Goal: Entertainment & Leisure: Consume media (video, audio)

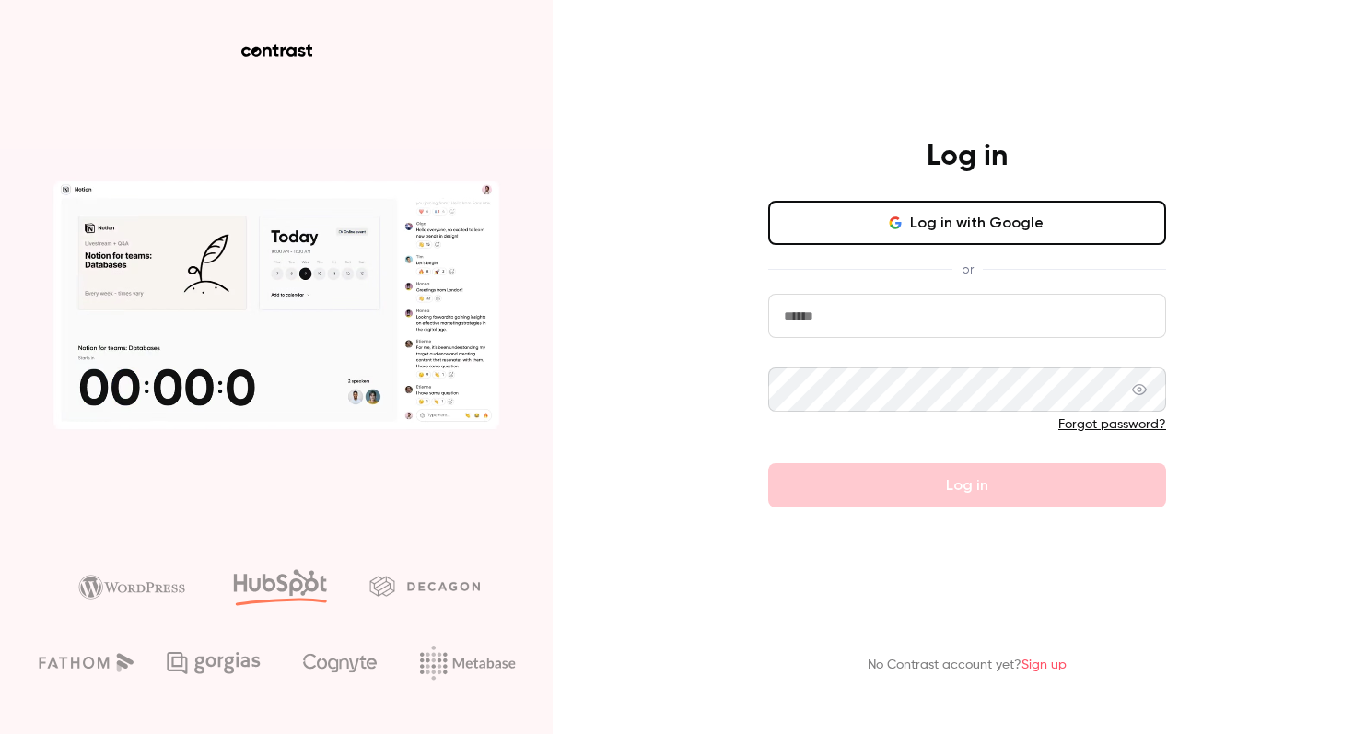
click at [908, 212] on button "Log in with Google" at bounding box center [967, 223] width 398 height 44
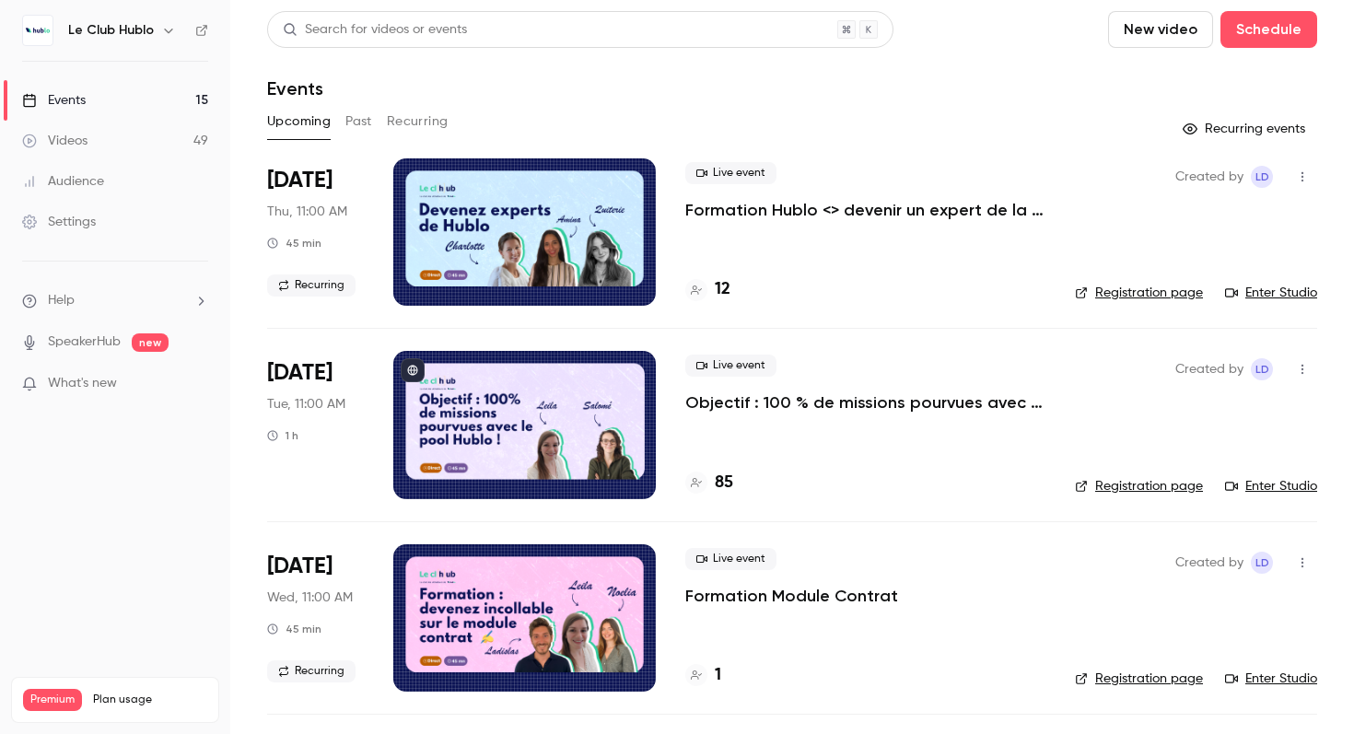
click at [370, 119] on button "Past" at bounding box center [358, 121] width 27 height 29
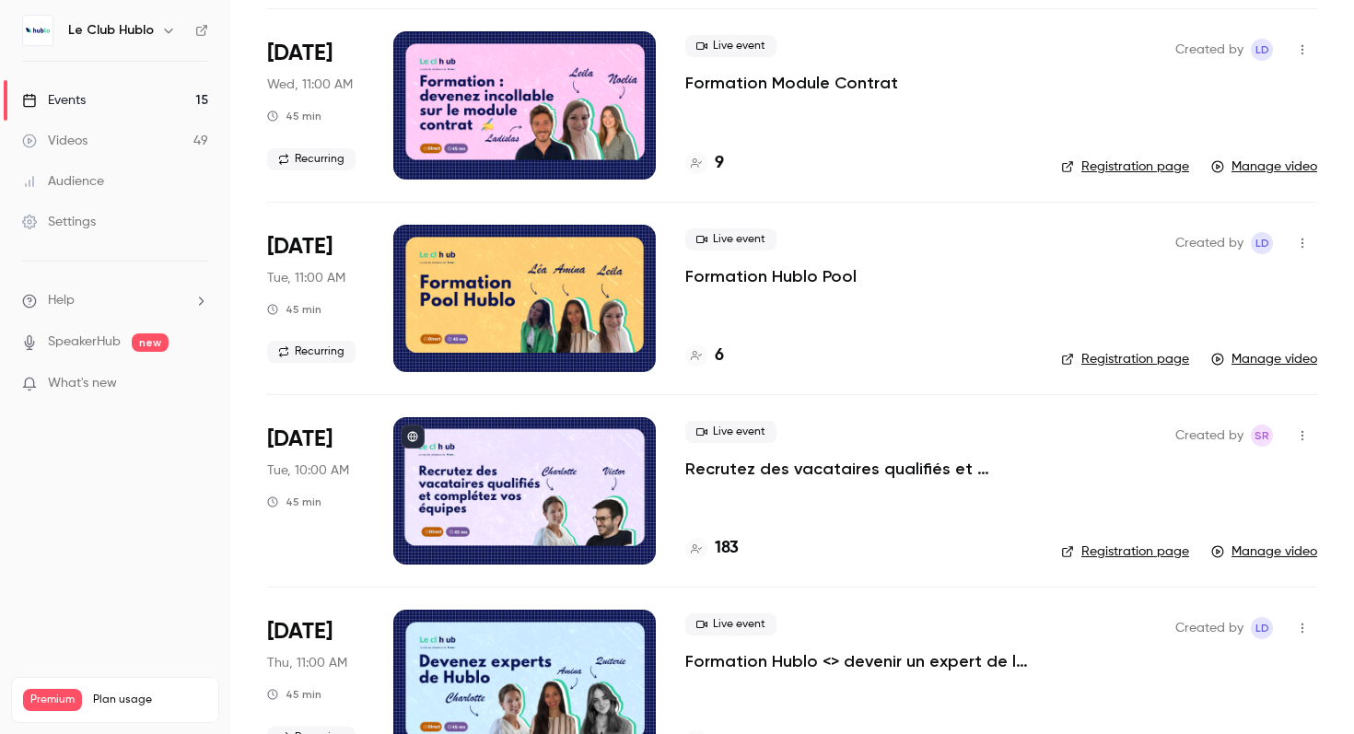
scroll to position [953, 0]
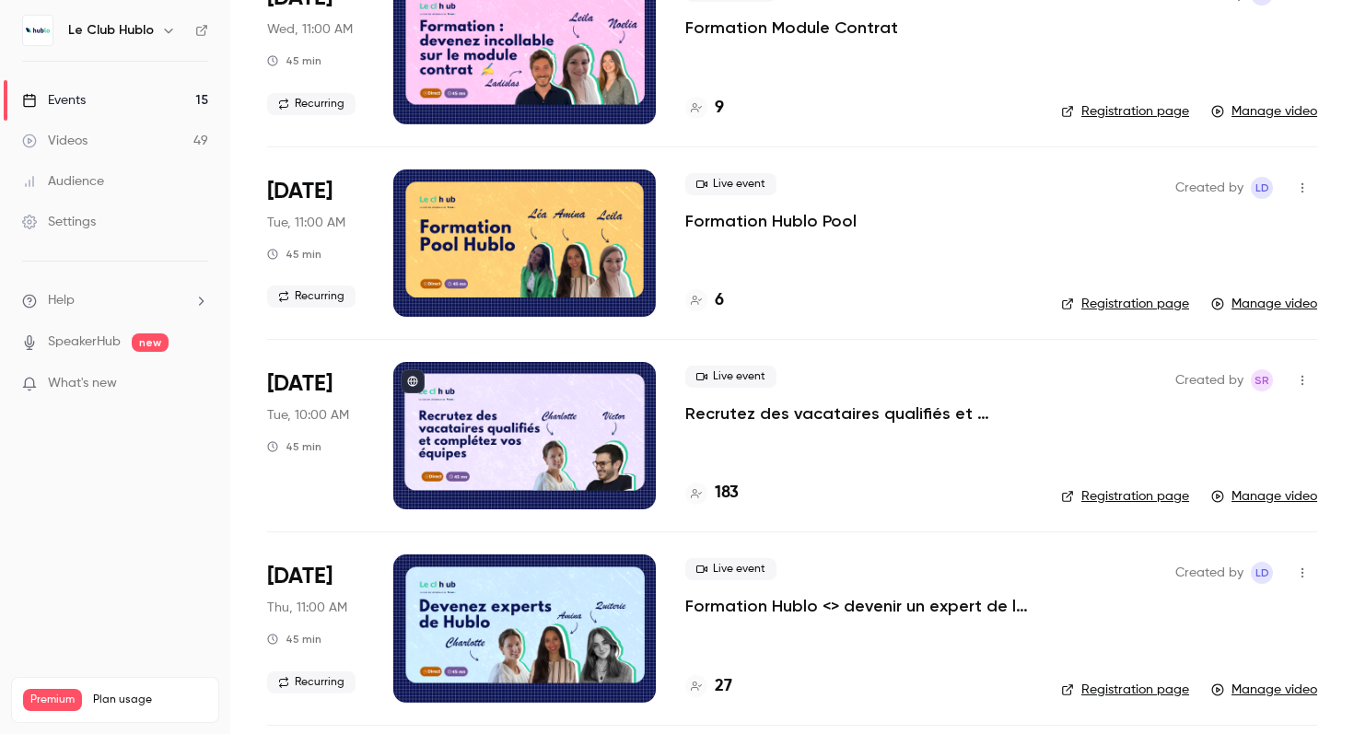
click at [836, 222] on p "Formation Hublo Pool" at bounding box center [770, 221] width 171 height 22
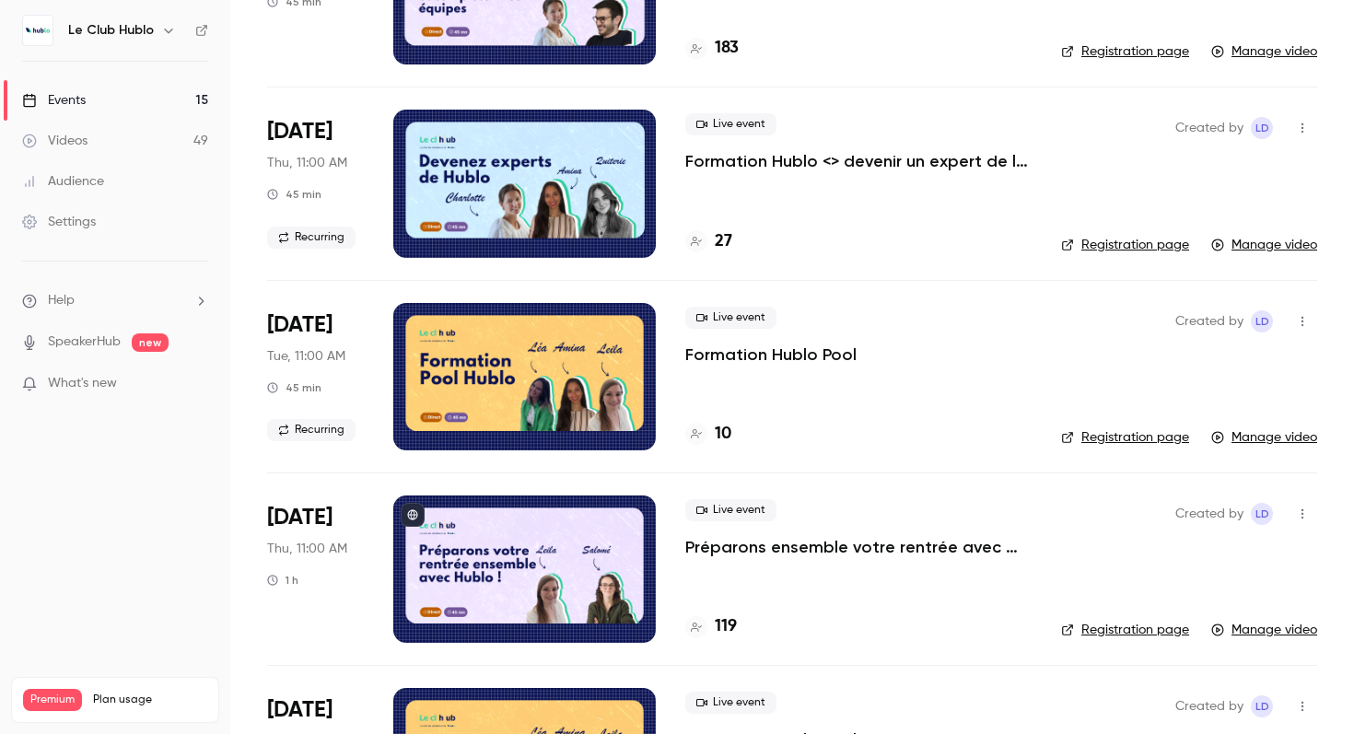
scroll to position [1436, 0]
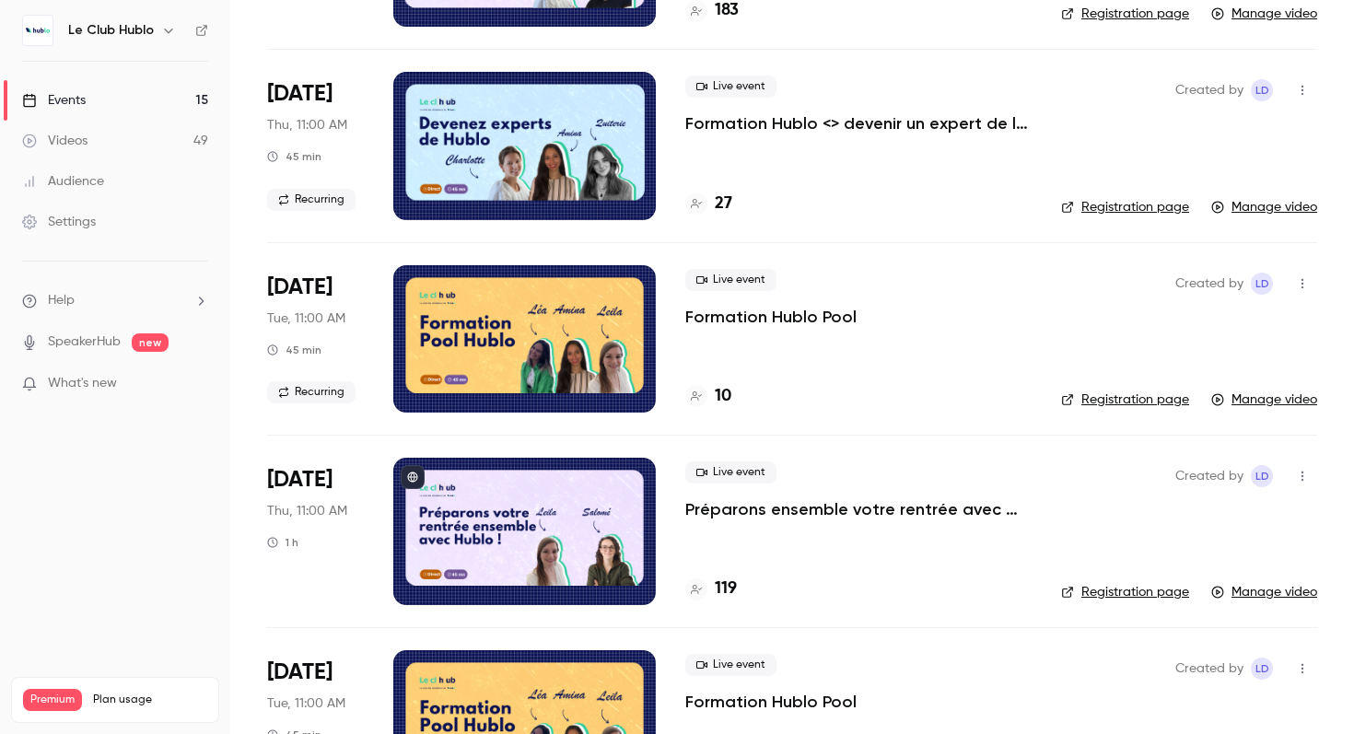
click at [764, 309] on p "Formation Hublo Pool" at bounding box center [770, 317] width 171 height 22
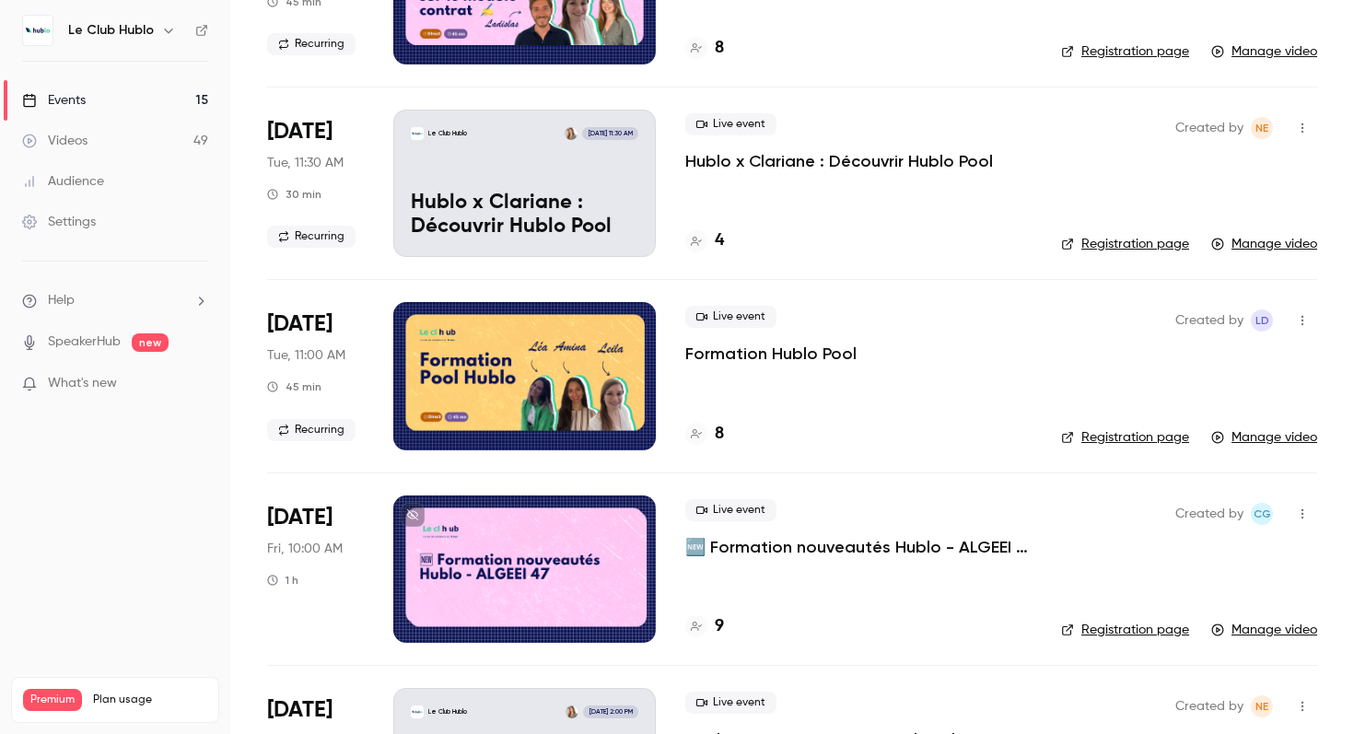
scroll to position [4347, 0]
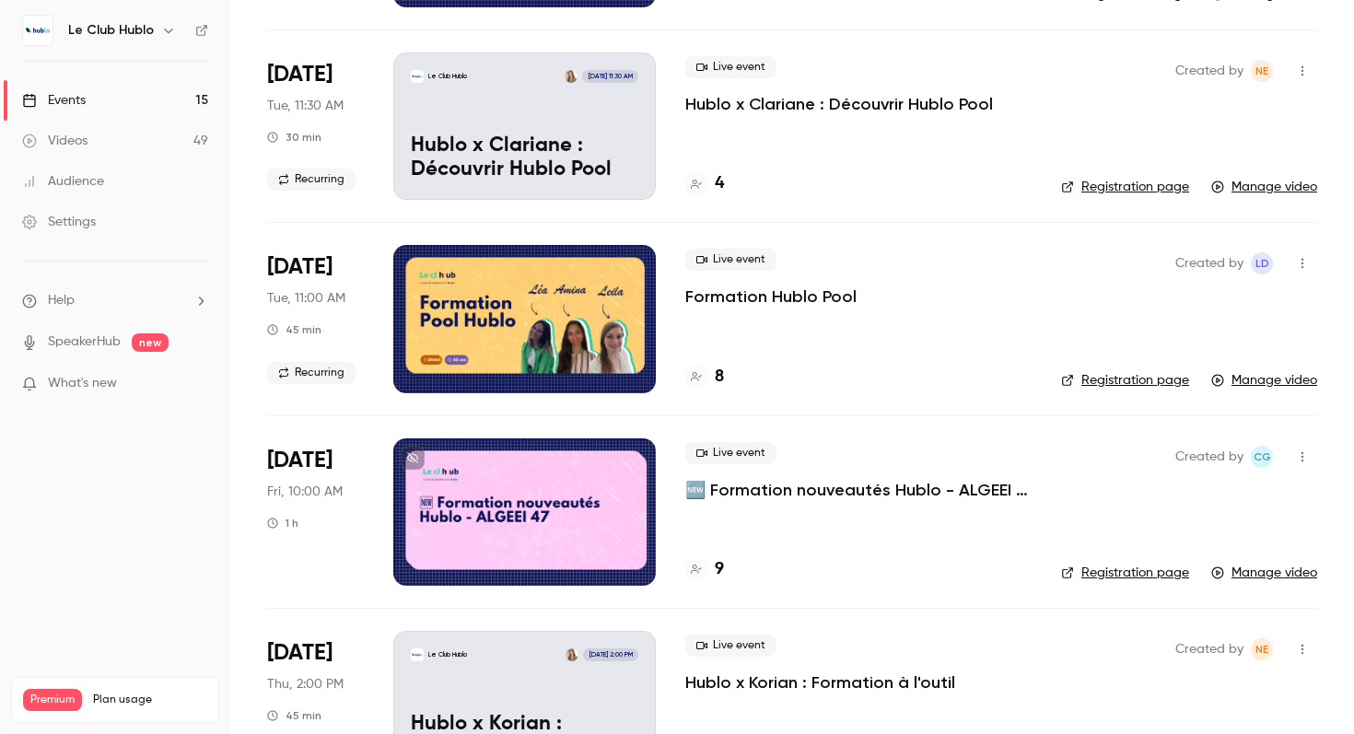
click at [754, 306] on p "Formation Hublo Pool" at bounding box center [770, 297] width 171 height 22
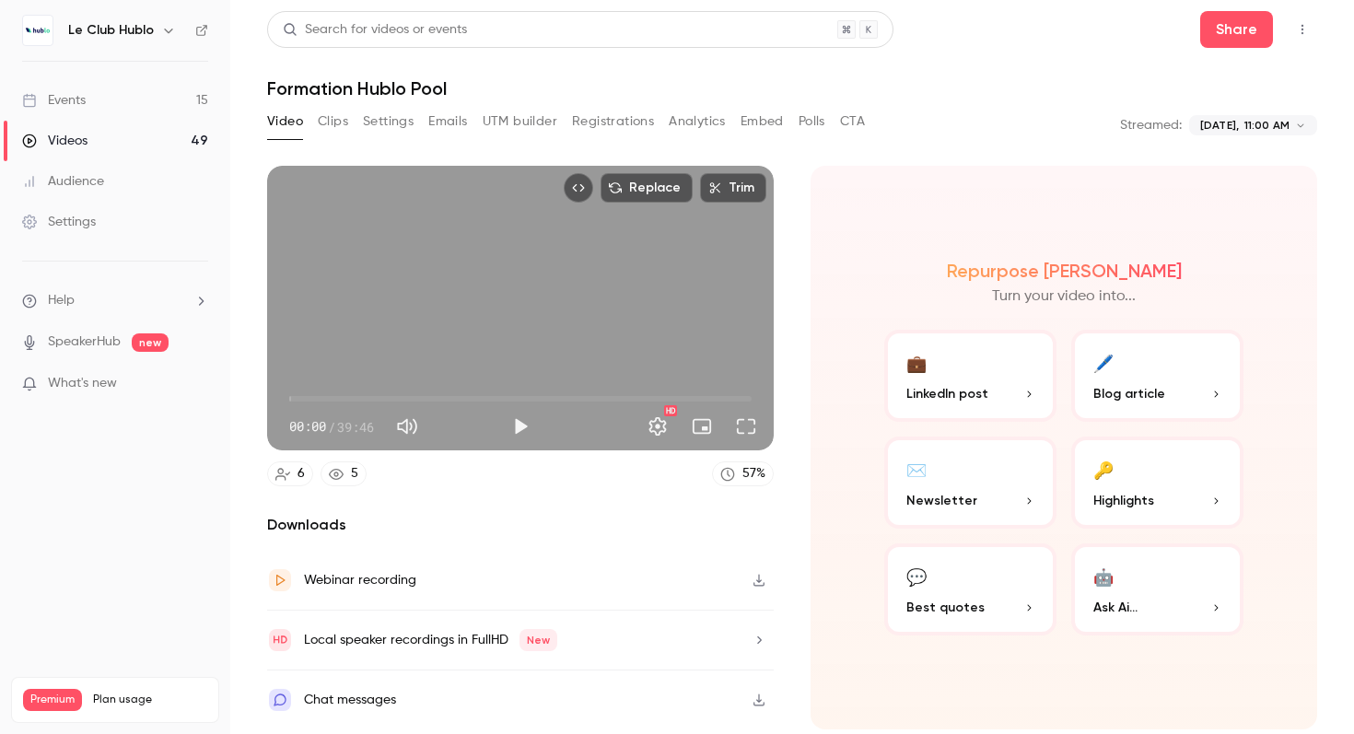
type input "***"
click at [353, 395] on span "00:00" at bounding box center [520, 398] width 462 height 29
click at [1223, 27] on button "Share" at bounding box center [1236, 29] width 73 height 37
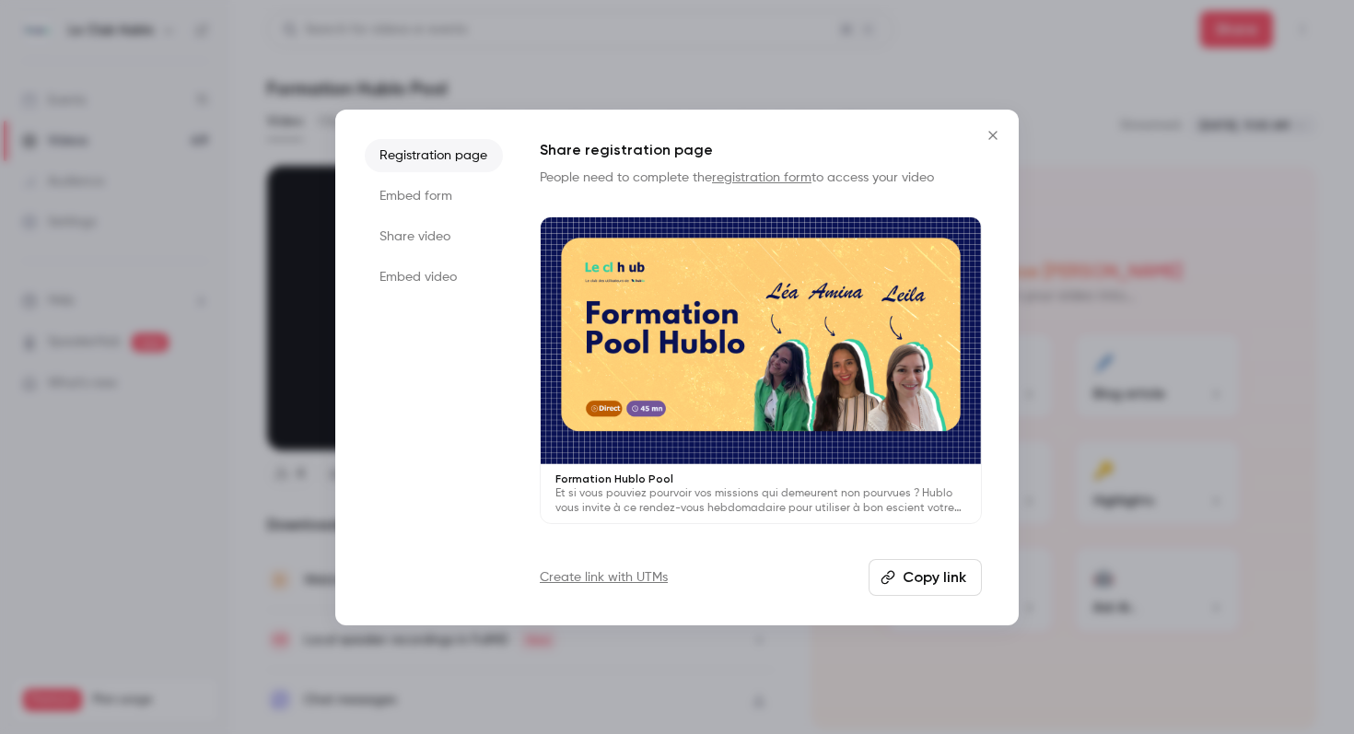
click at [931, 577] on button "Copy link" at bounding box center [925, 577] width 113 height 37
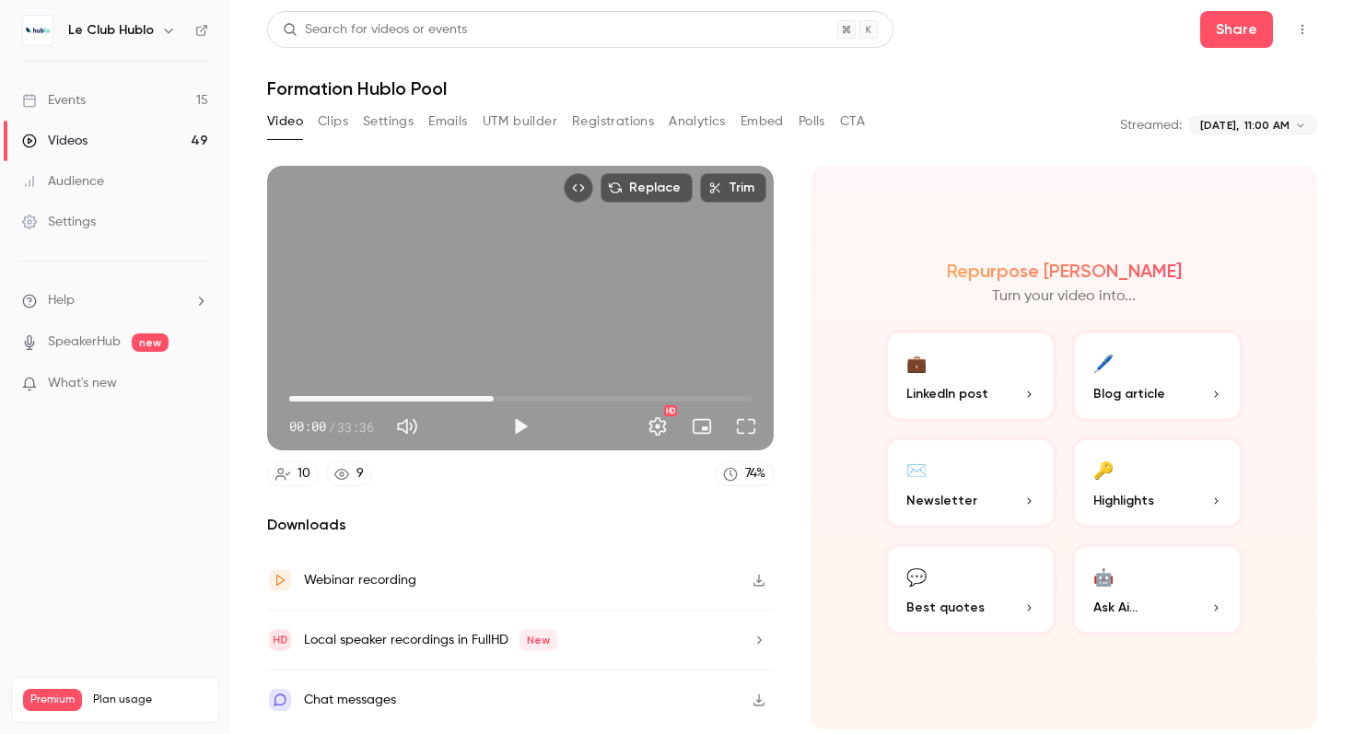
click at [494, 400] on span "14:51" at bounding box center [520, 398] width 462 height 29
type input "*****"
click at [1222, 29] on button "Share" at bounding box center [1236, 29] width 73 height 37
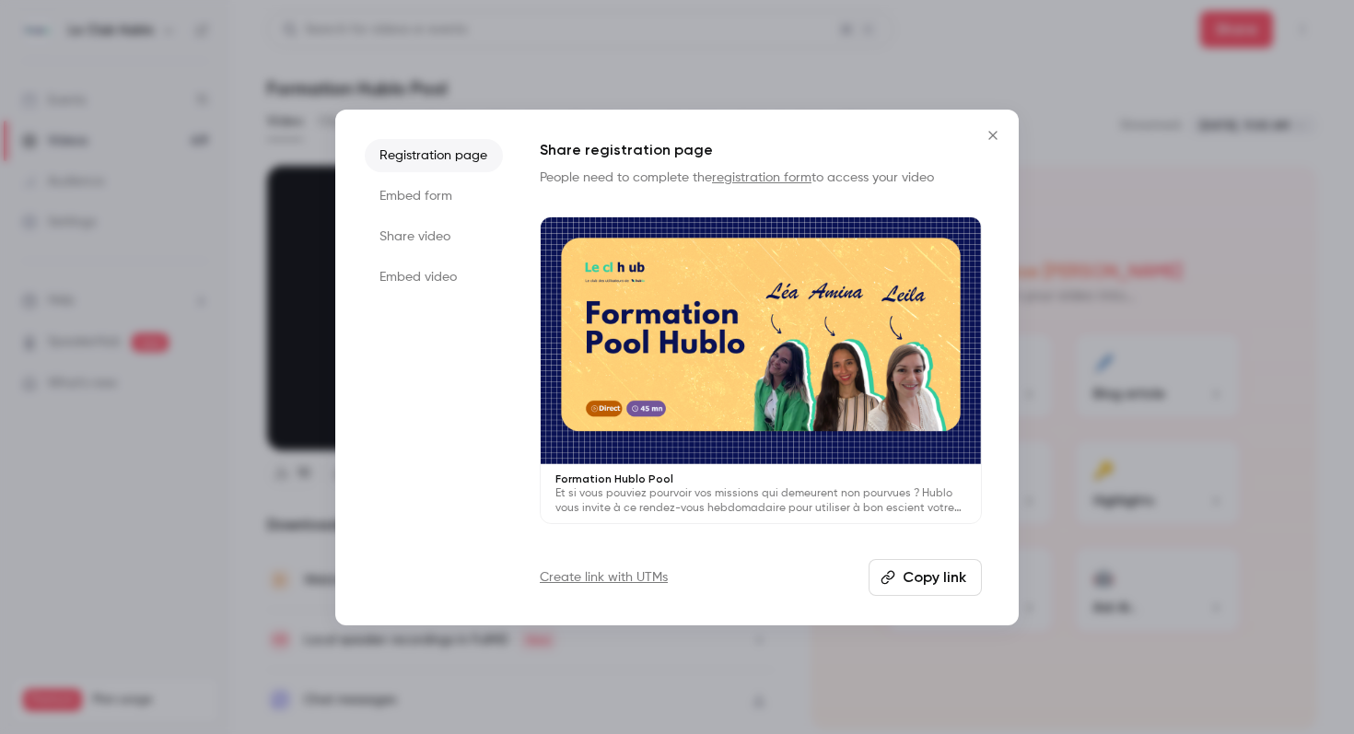
click at [904, 594] on button "Copy link" at bounding box center [925, 577] width 113 height 37
click at [445, 235] on li "Share video" at bounding box center [434, 236] width 138 height 33
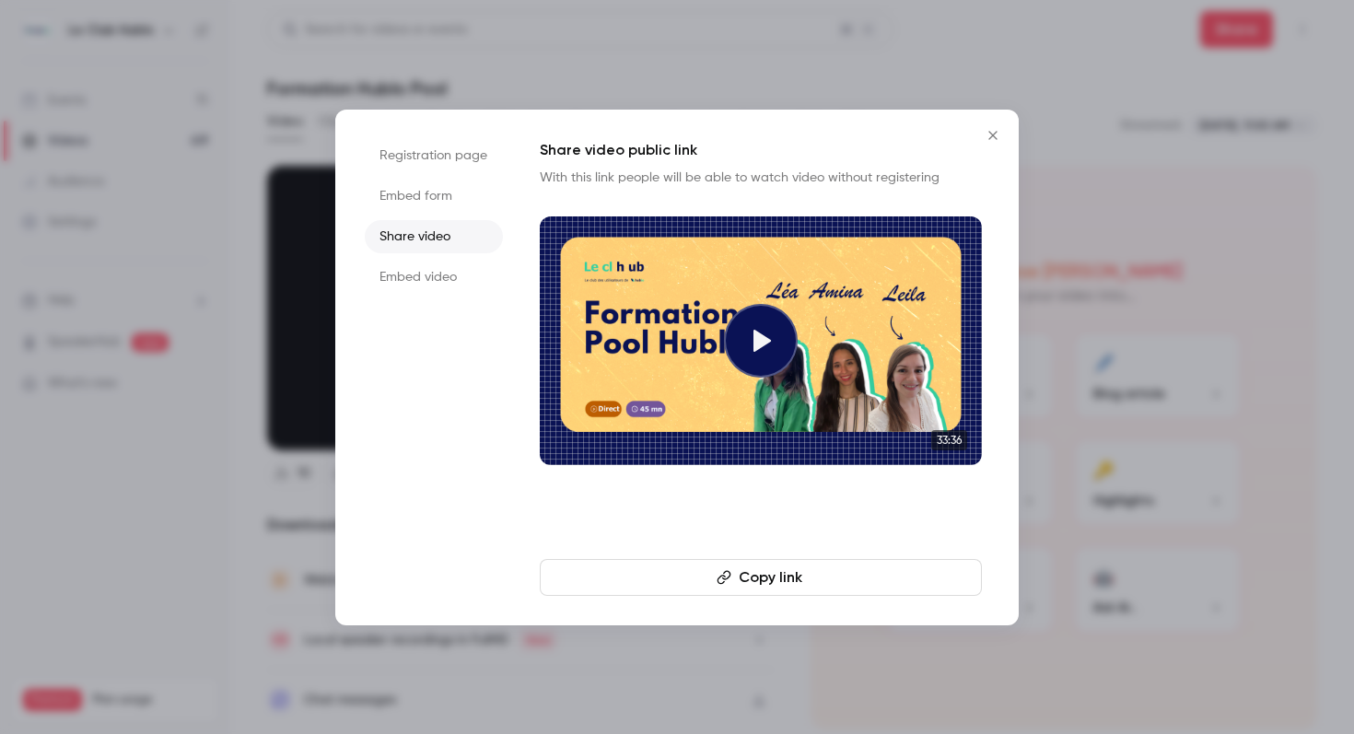
click at [761, 588] on button "Copy link" at bounding box center [761, 577] width 442 height 37
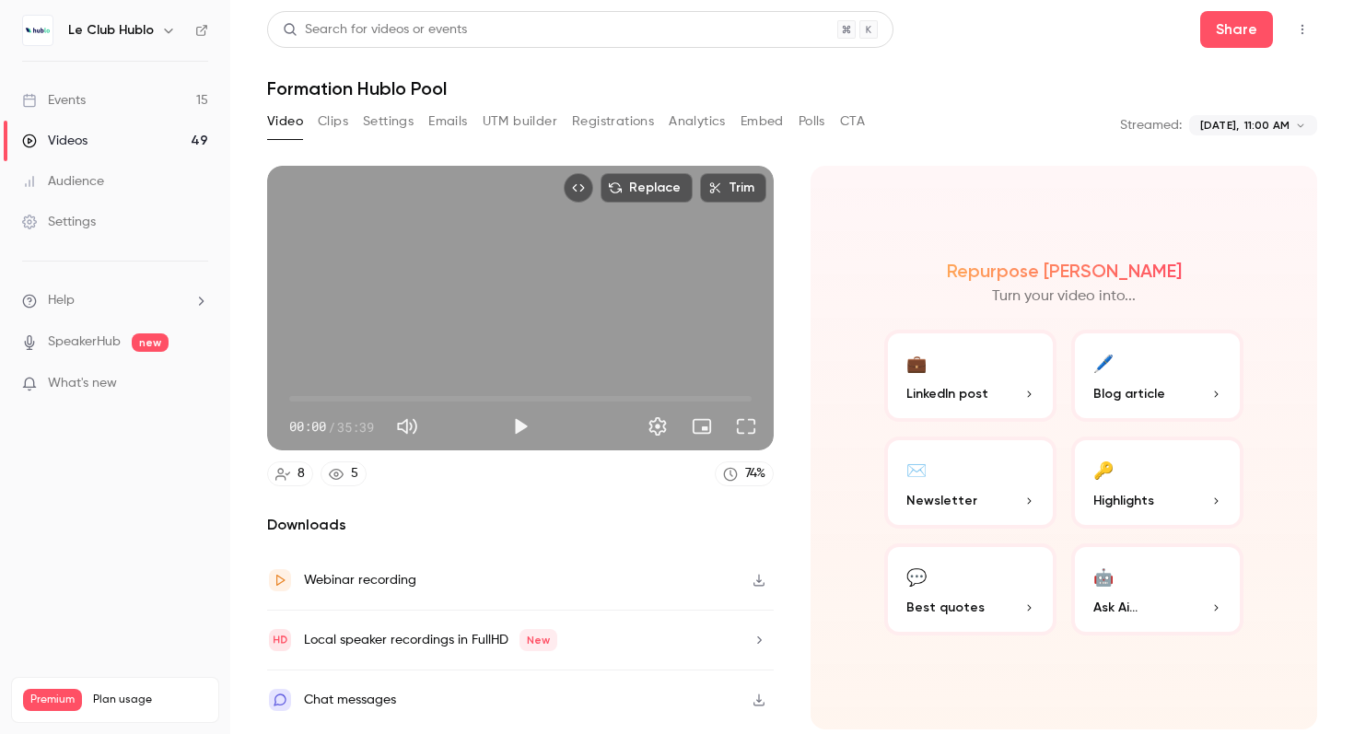
click at [622, 396] on span "00:00" at bounding box center [520, 398] width 462 height 29
click at [305, 401] on span "25:38" at bounding box center [520, 398] width 462 height 29
click at [317, 395] on span "01:12" at bounding box center [520, 398] width 462 height 29
drag, startPoint x: 321, startPoint y: 395, endPoint x: 333, endPoint y: 395, distance: 12.9
click at [333, 396] on span "03:24" at bounding box center [334, 399] width 6 height 6
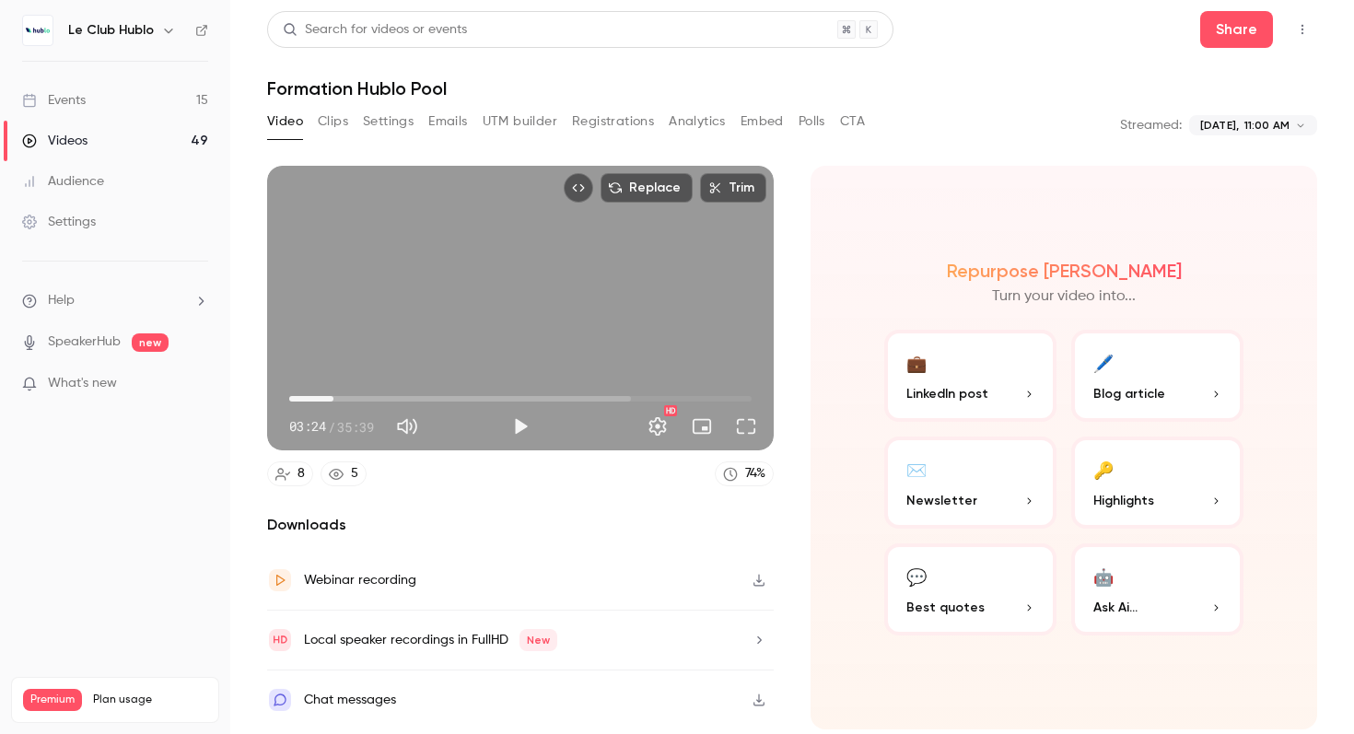
click at [513, 392] on span "03:24" at bounding box center [520, 398] width 462 height 29
click at [555, 395] on span "17:15" at bounding box center [520, 398] width 462 height 29
click at [601, 397] on span "20:31" at bounding box center [520, 398] width 462 height 29
click at [628, 400] on span "24:04" at bounding box center [520, 398] width 462 height 29
click at [673, 400] on span "26:08" at bounding box center [520, 398] width 462 height 29
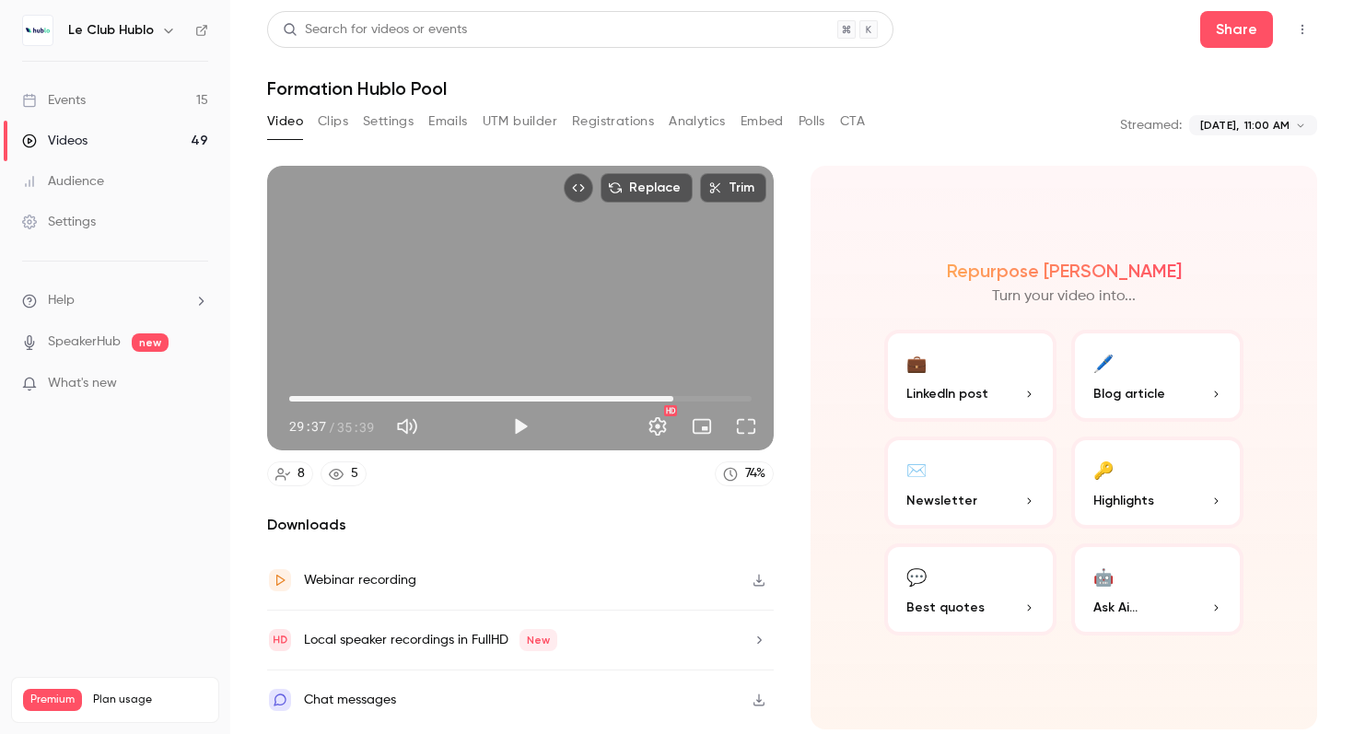
click at [702, 397] on span "29:37" at bounding box center [520, 398] width 462 height 29
click at [337, 400] on span "31:49" at bounding box center [520, 398] width 462 height 29
type input "*****"
